Goal: Task Accomplishment & Management: Manage account settings

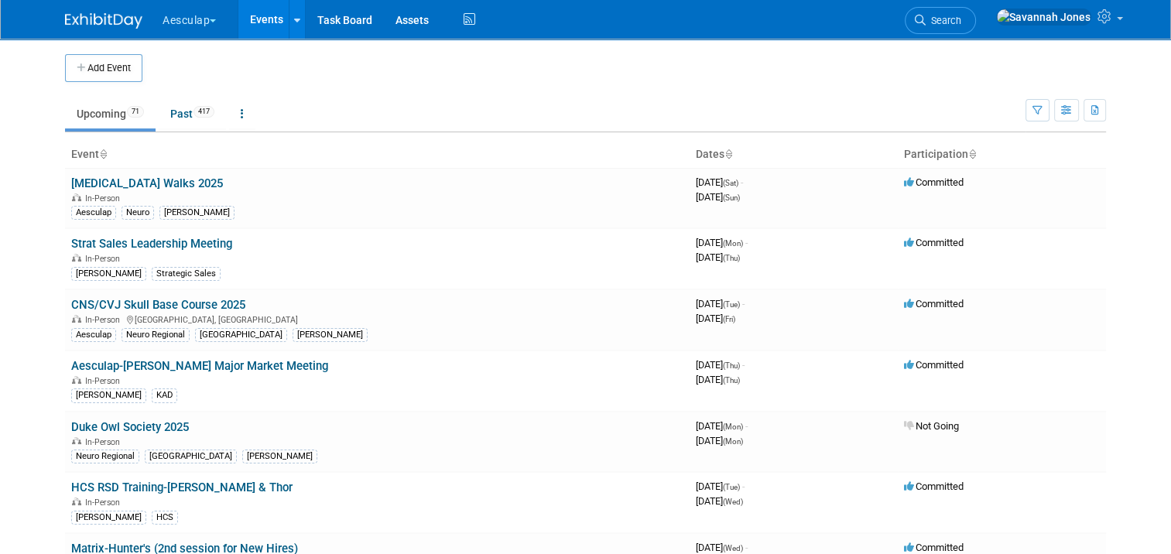
click at [180, 9] on button "Aesculap" at bounding box center [198, 17] width 74 height 34
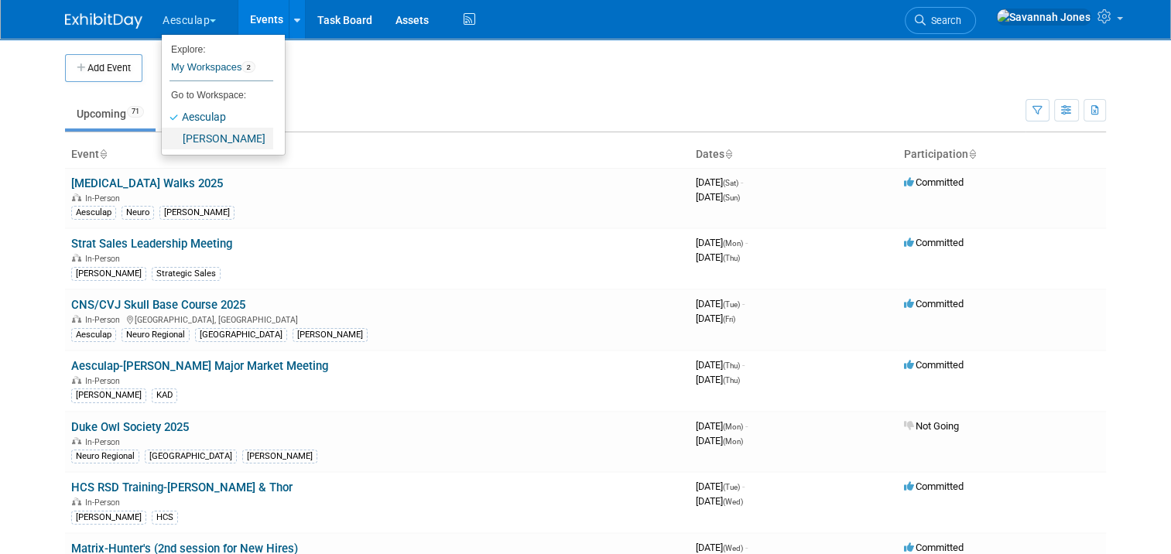
click at [200, 141] on link "[PERSON_NAME]" at bounding box center [217, 139] width 111 height 22
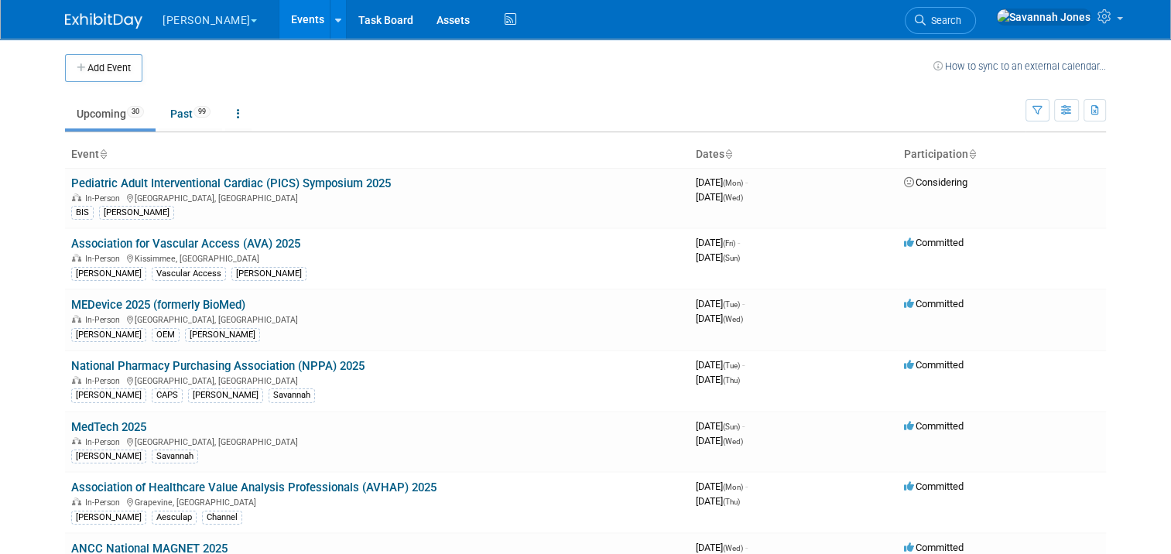
scroll to position [389, 0]
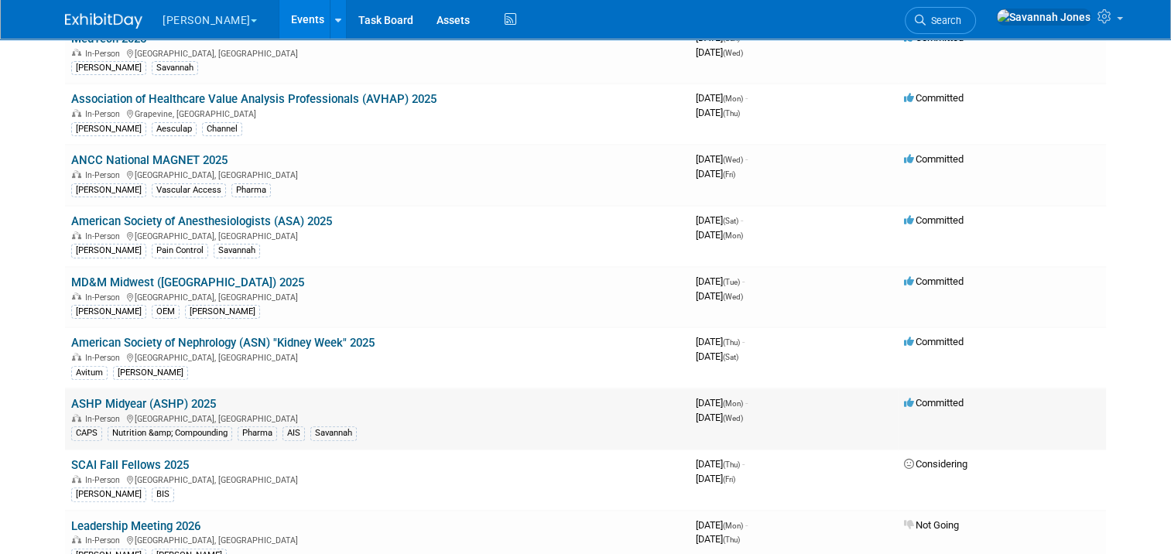
click at [114, 399] on link "ASHP Midyear (ASHP) 2025" at bounding box center [143, 404] width 145 height 14
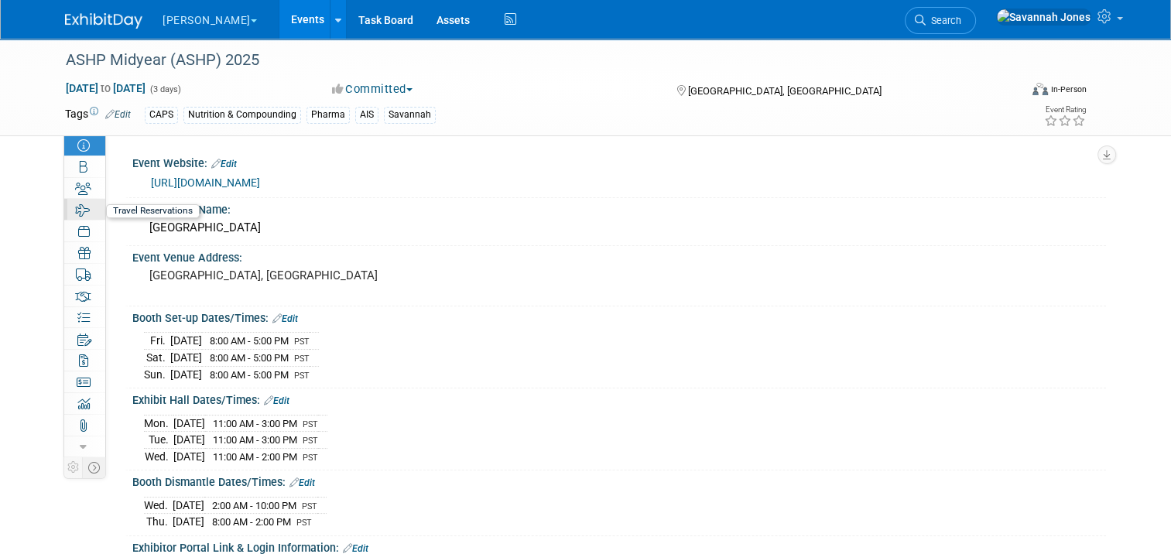
click at [77, 201] on link "1 Travel Reservations 1" at bounding box center [84, 209] width 41 height 21
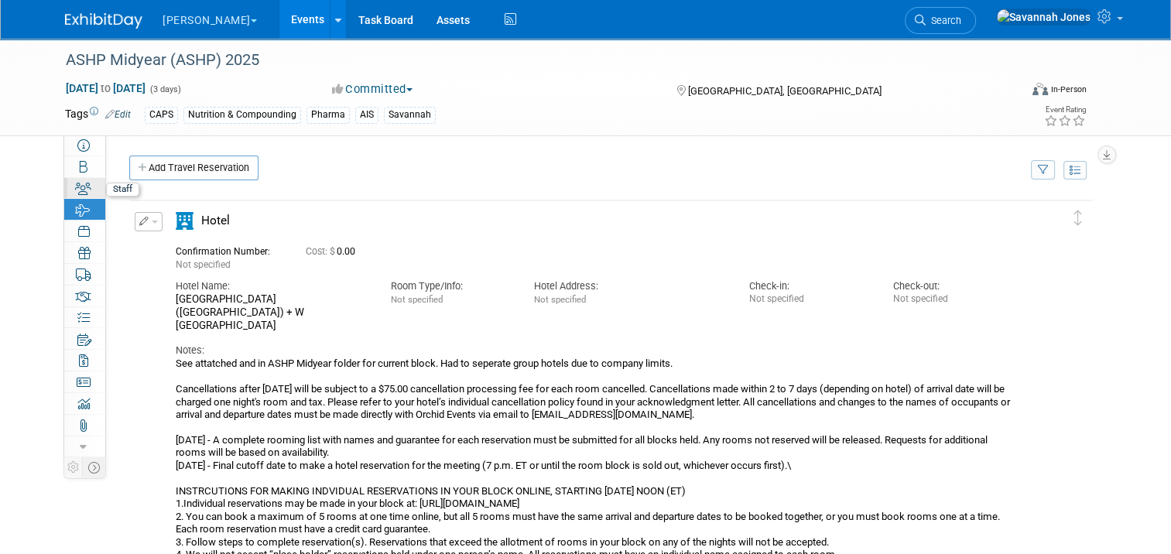
click at [75, 187] on icon at bounding box center [83, 189] width 16 height 12
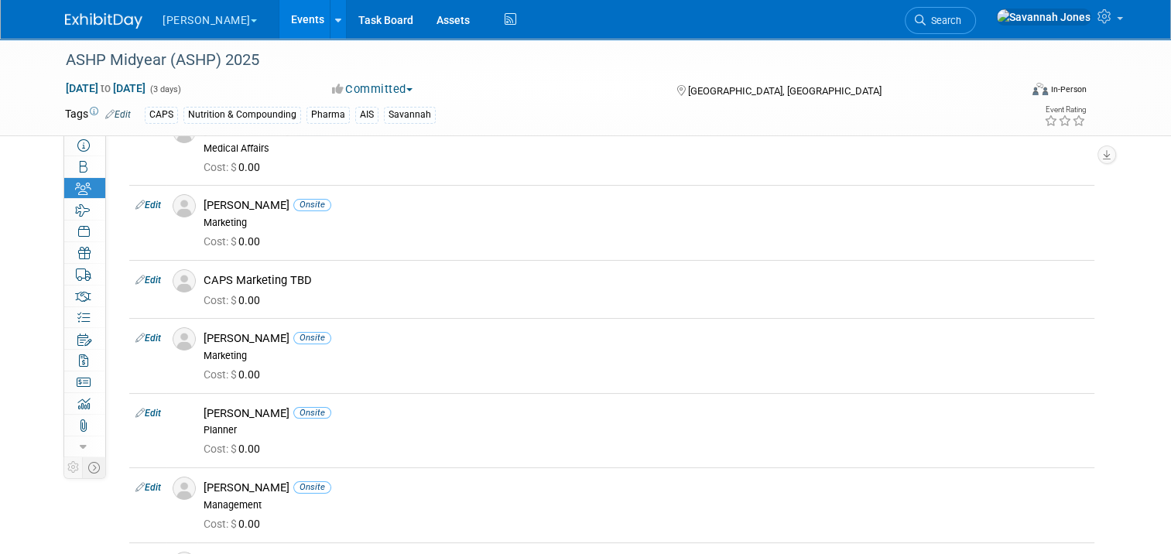
scroll to position [85, 0]
click at [75, 292] on icon at bounding box center [83, 296] width 16 height 12
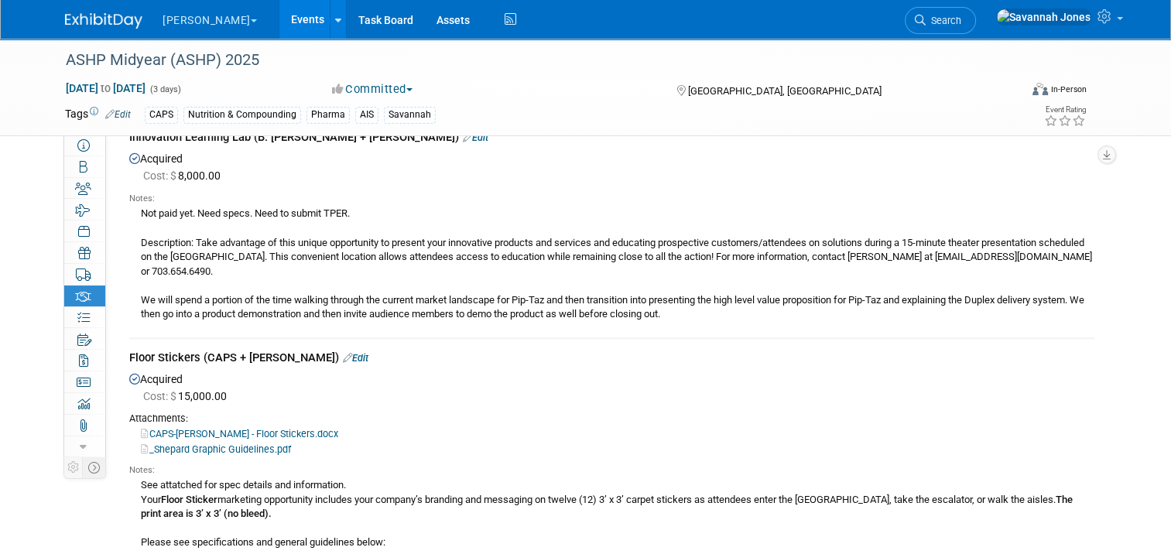
scroll to position [1371, 0]
click at [463, 144] on link "Edit" at bounding box center [476, 138] width 26 height 12
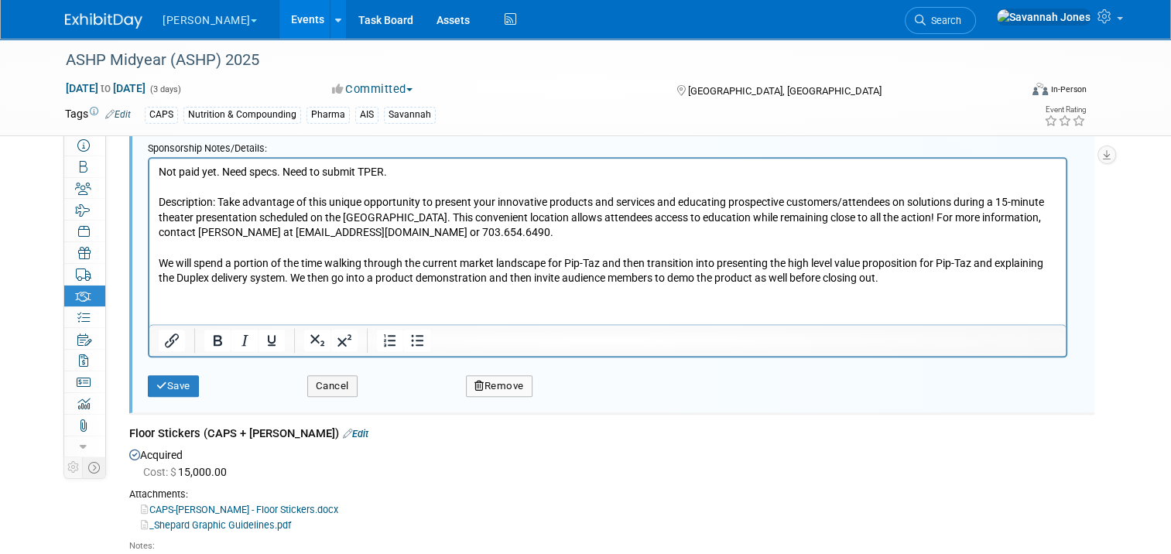
scroll to position [1746, 0]
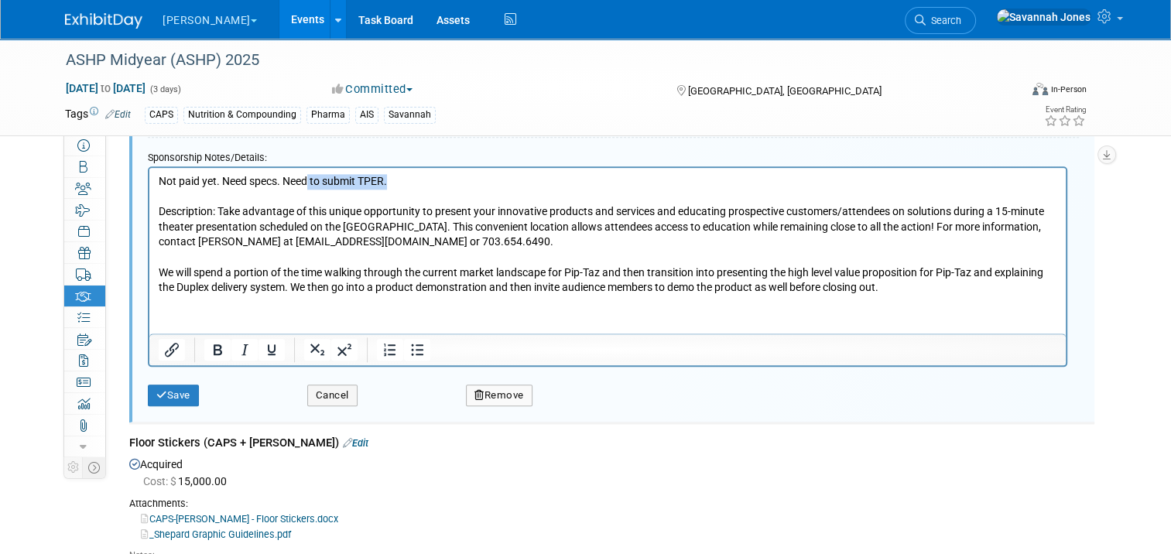
drag, startPoint x: 399, startPoint y: 177, endPoint x: 308, endPoint y: 184, distance: 91.6
click at [308, 184] on p "Not paid yet. Need specs. Need to submit TPER. Description: Take advantage of t…" at bounding box center [608, 235] width 899 height 122
click at [447, 174] on p "Not paid yet. Need specs. Need to submit TPER. Description: Take advantage of t…" at bounding box center [608, 235] width 899 height 122
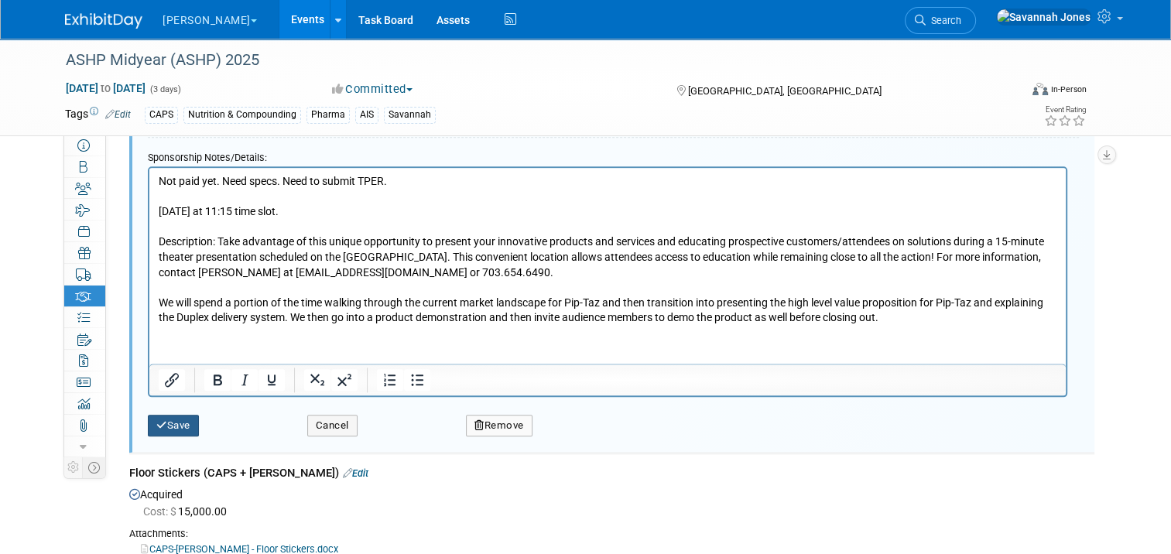
click at [160, 436] on button "Save" at bounding box center [173, 426] width 51 height 22
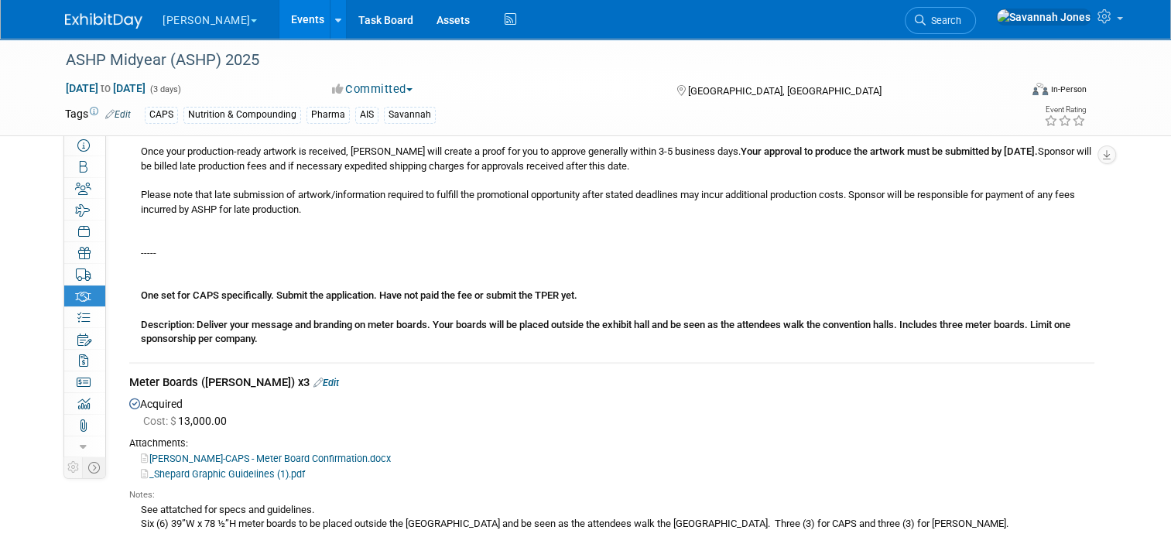
scroll to position [491, 0]
